Goal: Navigation & Orientation: Find specific page/section

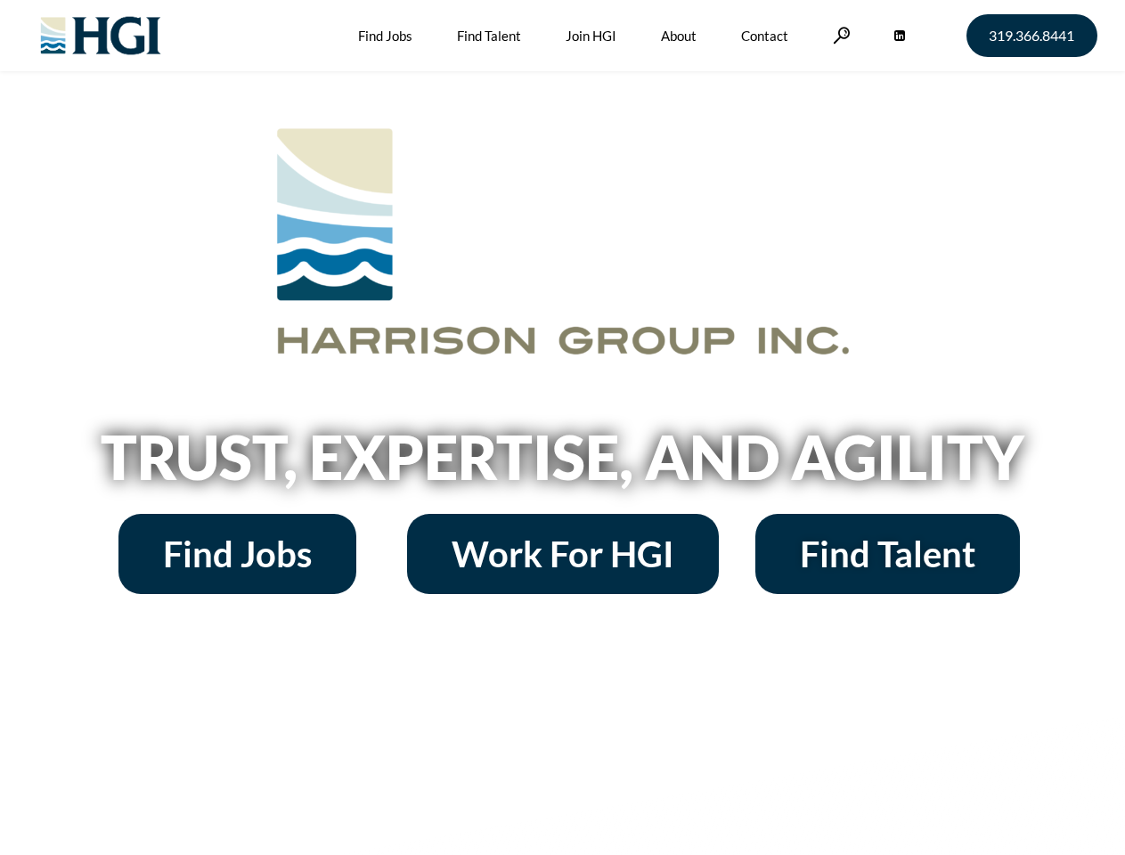
click at [562, 427] on h2 "Trust, Expertise, and Agility" at bounding box center [562, 457] width 1015 height 61
click at [839, 35] on link at bounding box center [842, 35] width 18 height 17
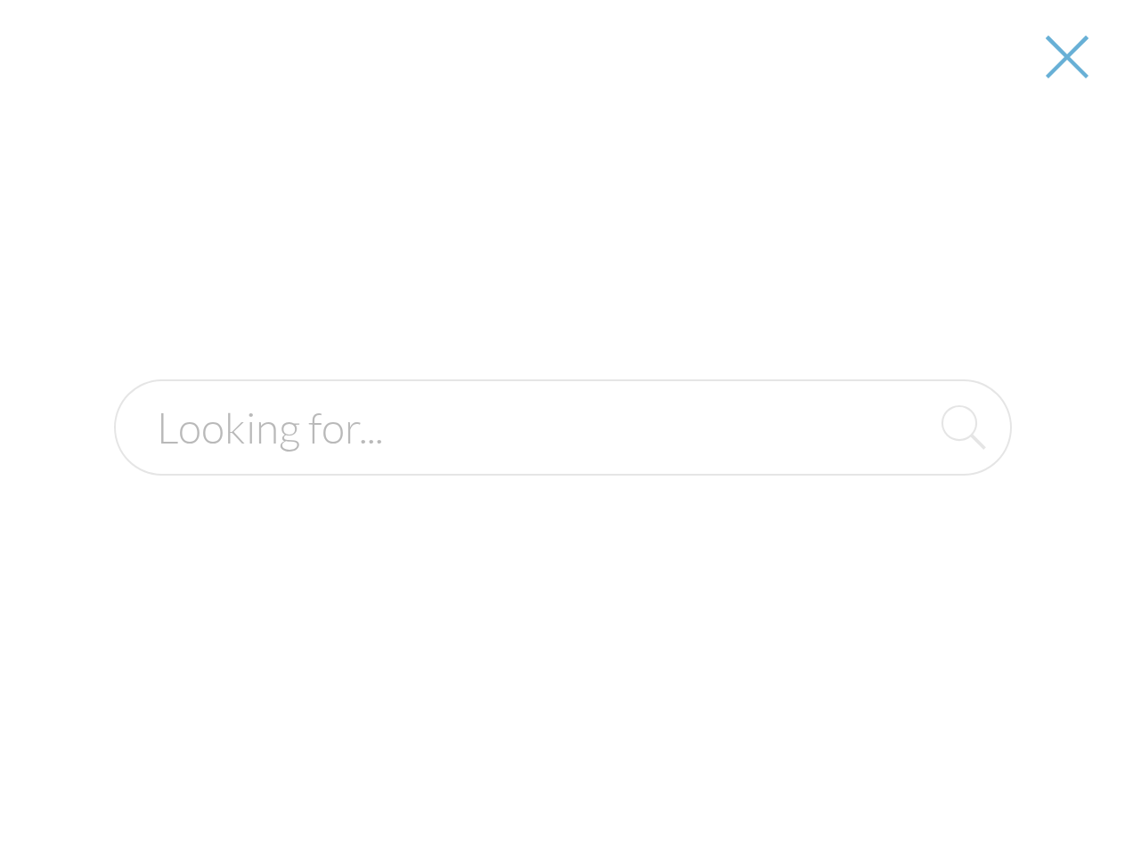
click at [562, 463] on h2 "Trust, Expertise, and Agility" at bounding box center [562, 457] width 1015 height 61
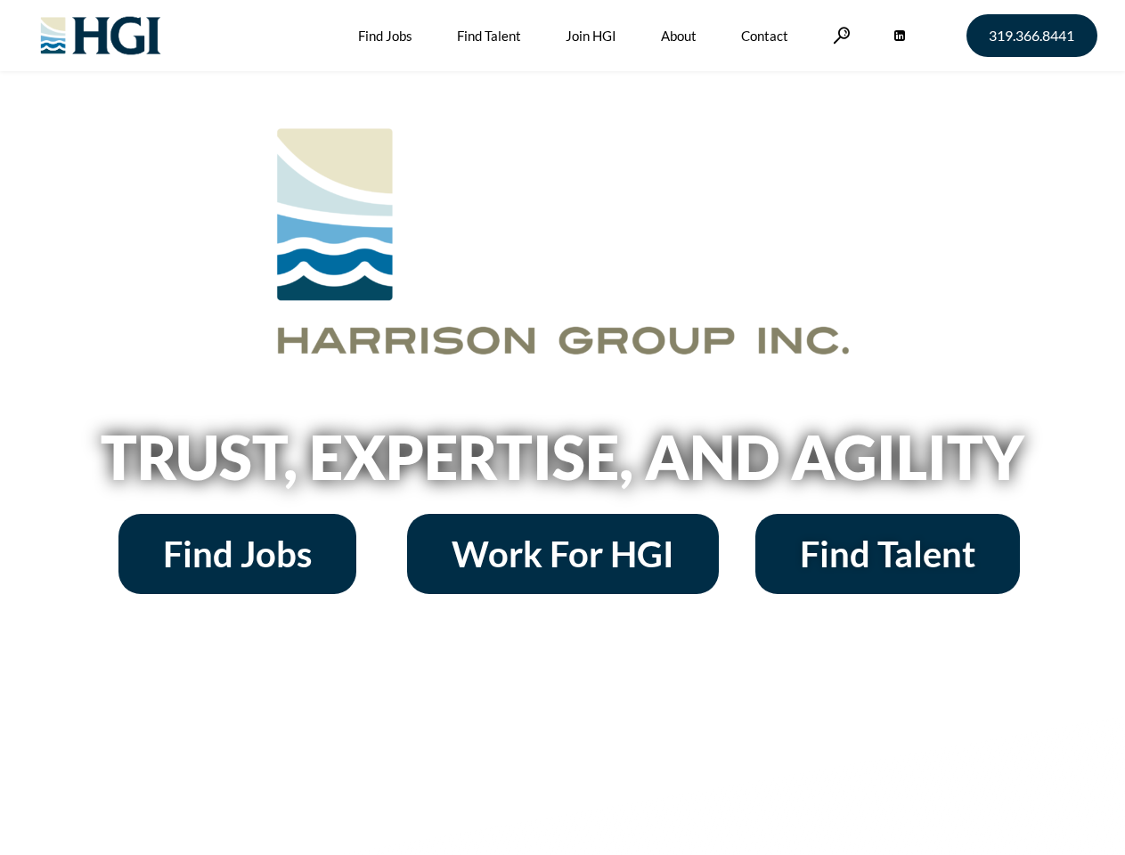
click at [562, 427] on h2 "Trust, Expertise, and Agility" at bounding box center [562, 457] width 1015 height 61
click at [839, 35] on link at bounding box center [842, 35] width 18 height 17
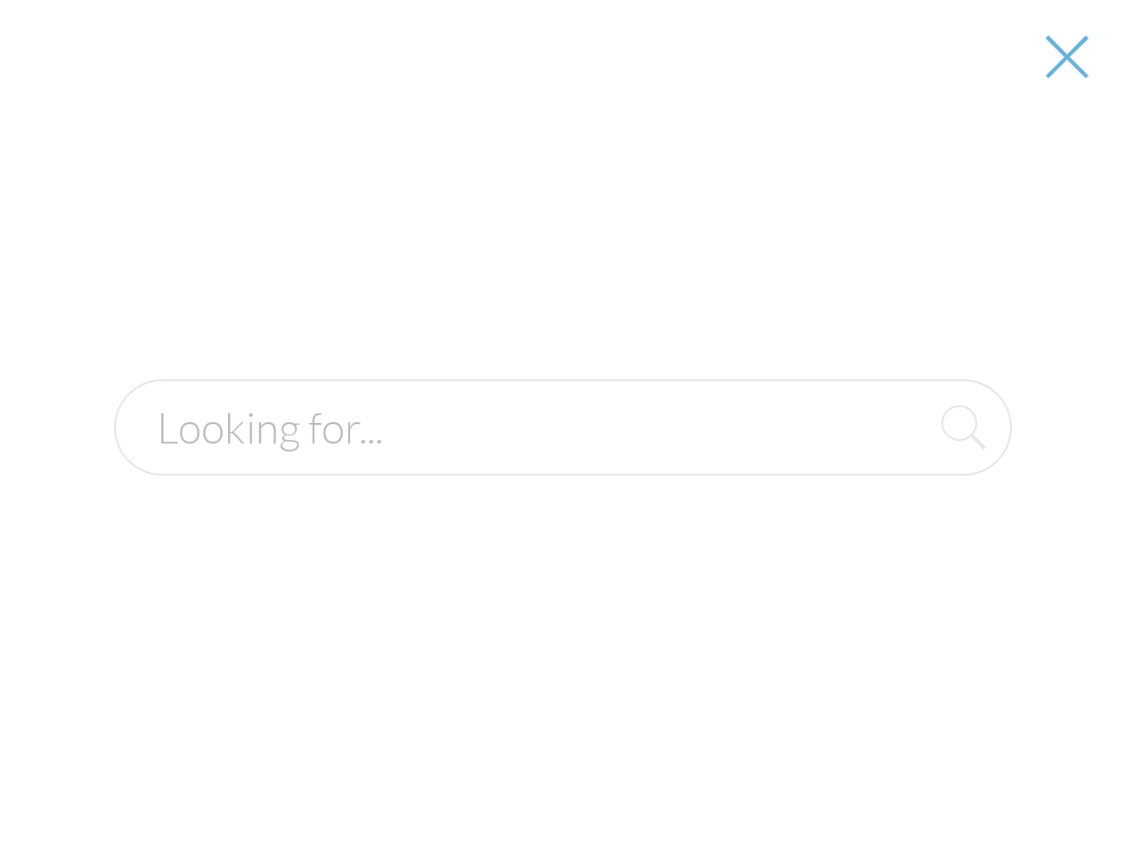
click at [562, 463] on h2 "Trust, Expertise, and Agility" at bounding box center [562, 457] width 1015 height 61
